Goal: Task Accomplishment & Management: Manage account settings

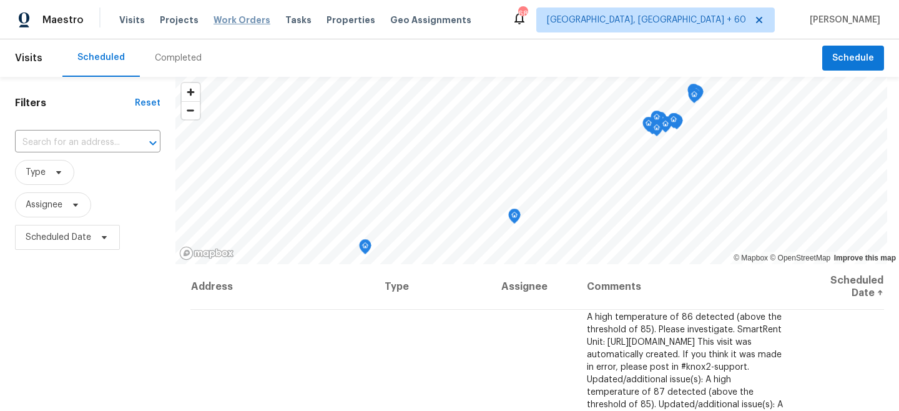
click at [247, 18] on span "Work Orders" at bounding box center [242, 20] width 57 height 12
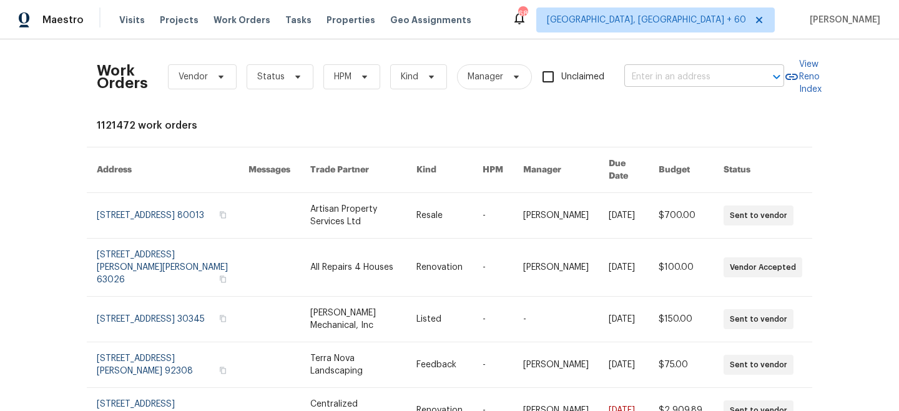
click at [665, 82] on input "text" at bounding box center [687, 76] width 125 height 19
paste input "[STREET_ADDRESS]"
type input "[STREET_ADDRESS]"
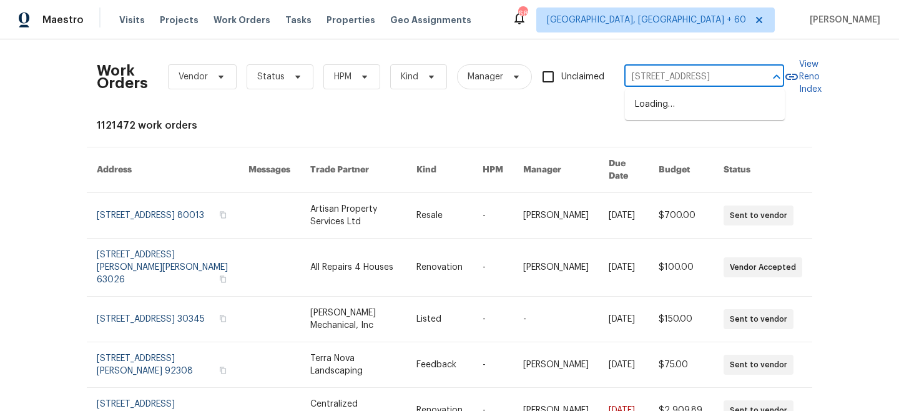
scroll to position [0, 50]
click at [674, 110] on li "[STREET_ADDRESS]" at bounding box center [705, 104] width 160 height 21
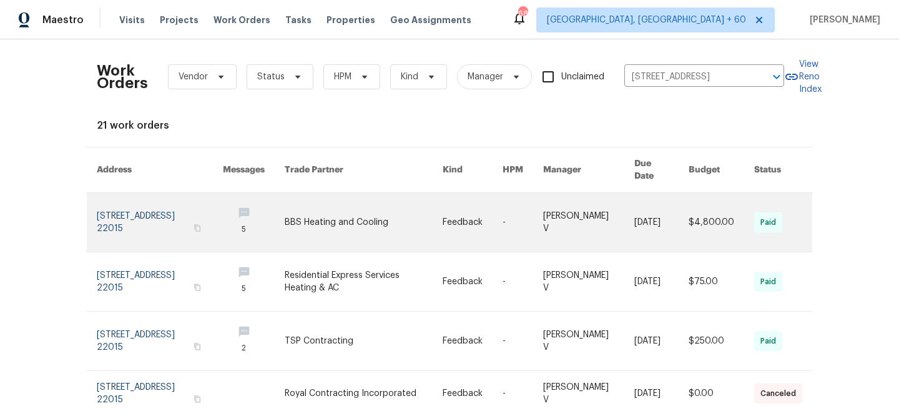
click at [455, 207] on link at bounding box center [473, 222] width 60 height 59
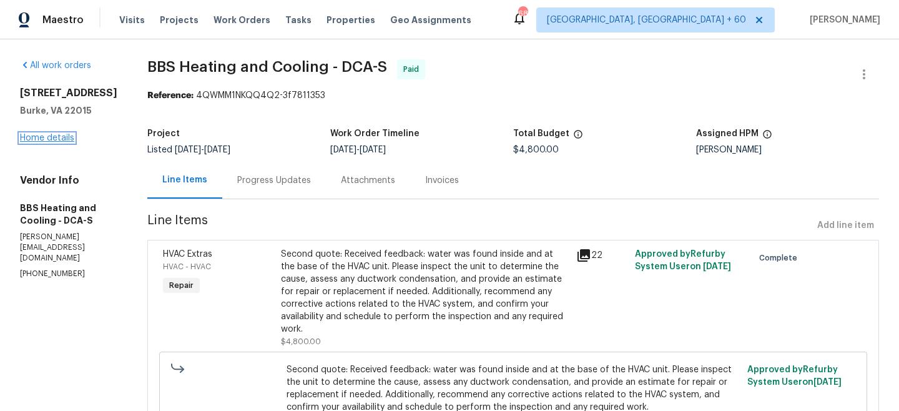
click at [52, 139] on link "Home details" at bounding box center [47, 138] width 54 height 9
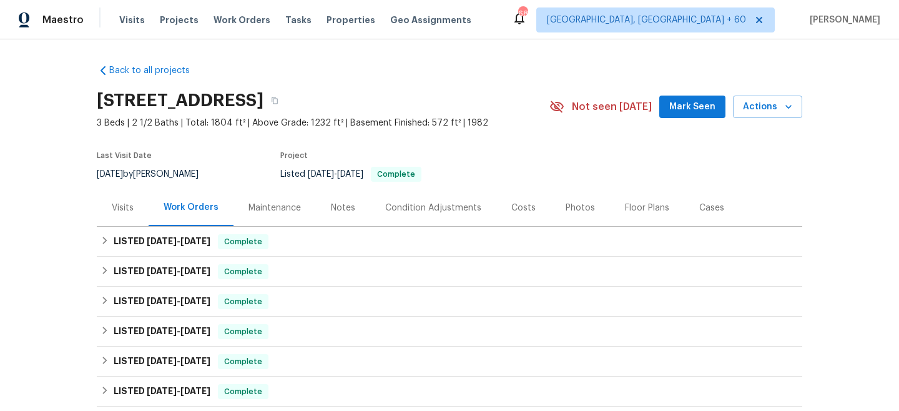
click at [256, 207] on div "Maintenance" at bounding box center [275, 208] width 52 height 12
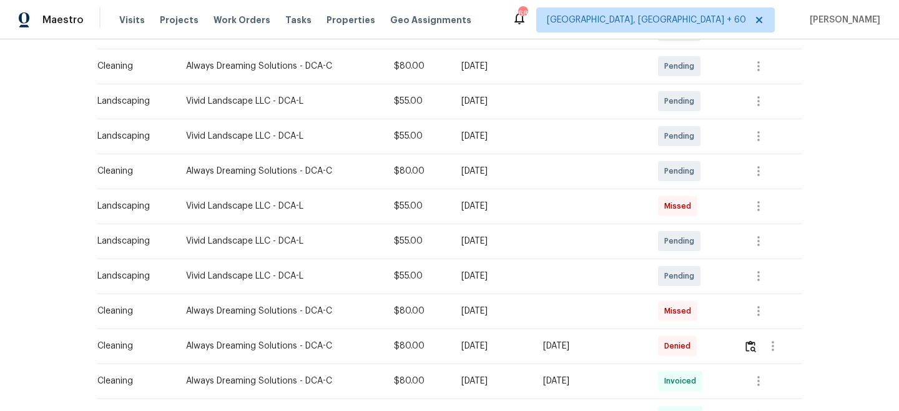
scroll to position [257, 0]
click at [766, 275] on icon "button" at bounding box center [758, 274] width 15 height 15
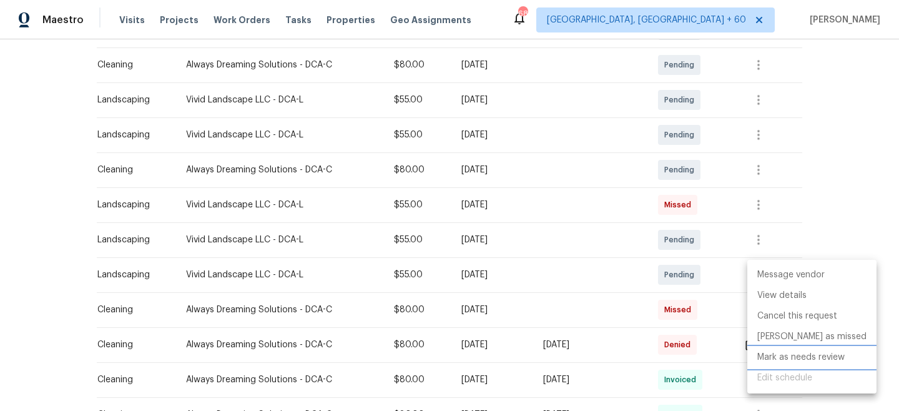
click at [792, 361] on li "Mark as needs review" at bounding box center [812, 357] width 129 height 21
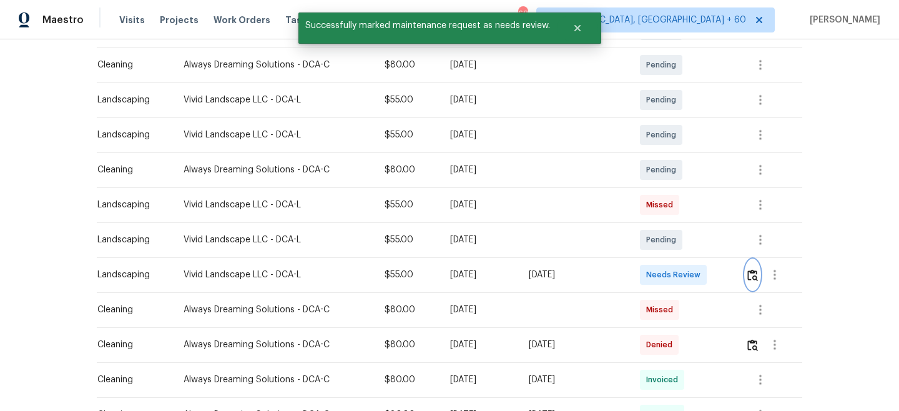
click at [754, 274] on img "button" at bounding box center [753, 275] width 11 height 12
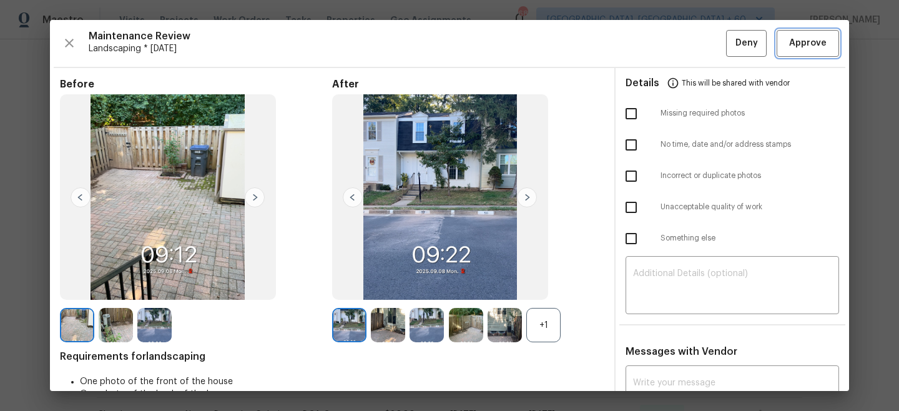
click at [806, 44] on span "Approve" at bounding box center [808, 44] width 37 height 16
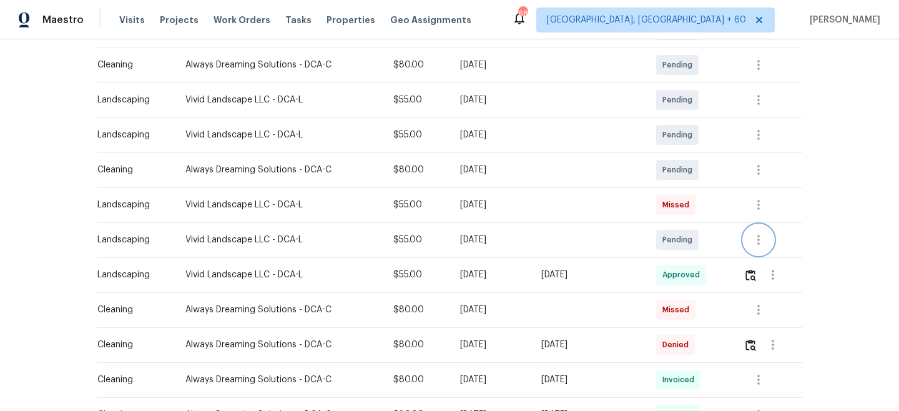
click at [761, 240] on icon "button" at bounding box center [758, 239] width 15 height 15
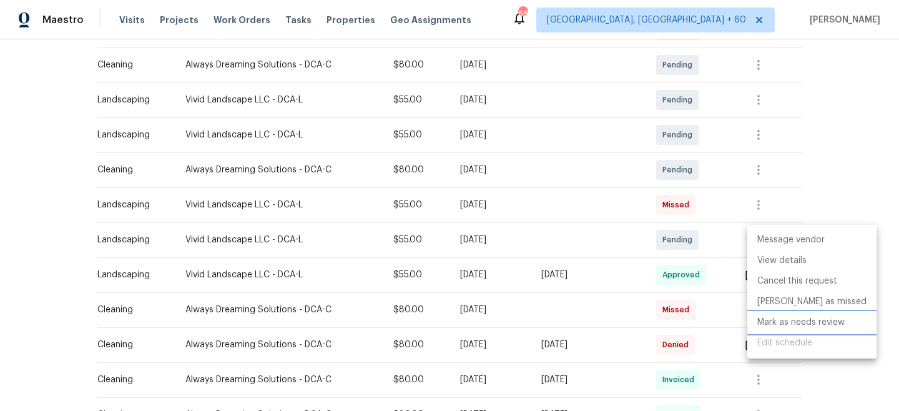
click at [777, 320] on li "Mark as needs review" at bounding box center [812, 322] width 129 height 21
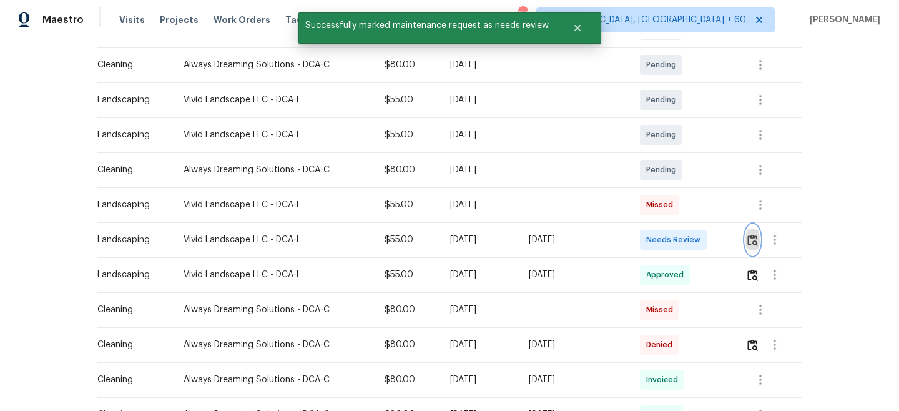
click at [758, 240] on img "button" at bounding box center [753, 240] width 11 height 12
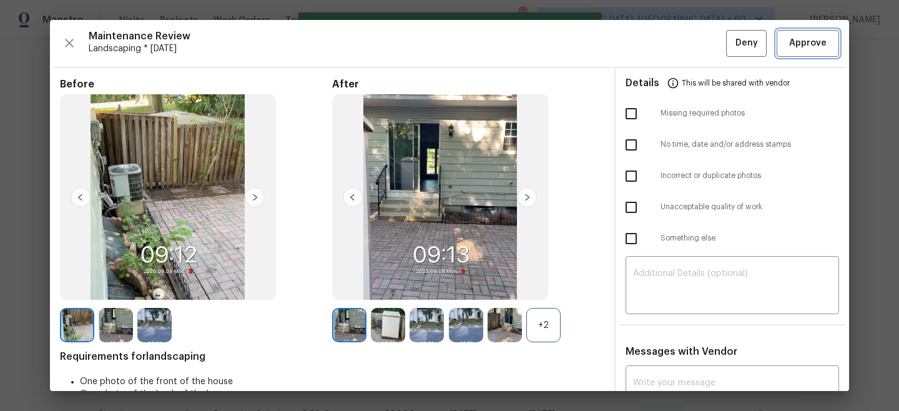
click at [810, 47] on span "Approve" at bounding box center [808, 44] width 37 height 16
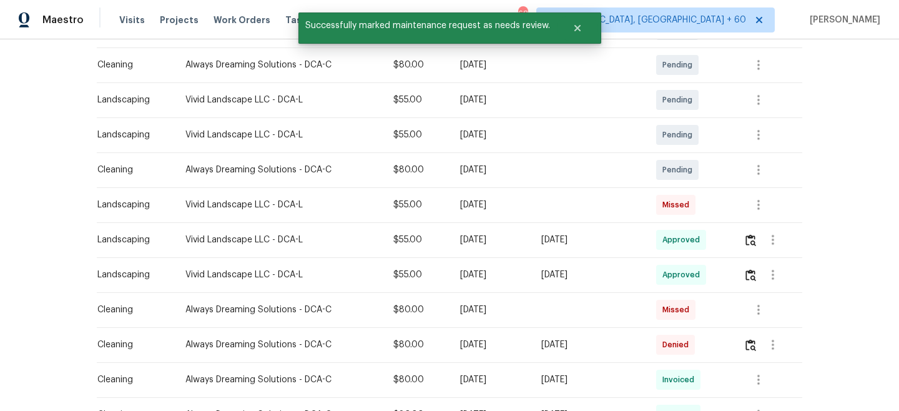
click at [855, 195] on div "Back to all projects [STREET_ADDRESS] 3 Beds | 2 1/2 Baths | Total: 1804 ft² | …" at bounding box center [449, 225] width 899 height 372
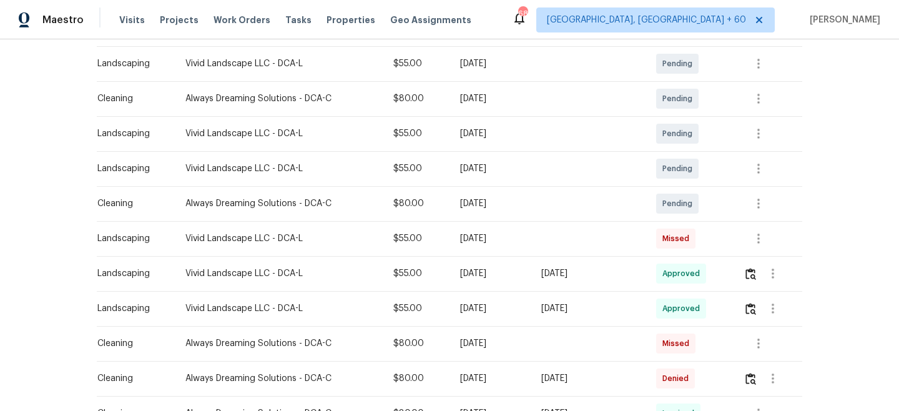
scroll to position [222, 0]
